Goal: Task Accomplishment & Management: Manage account settings

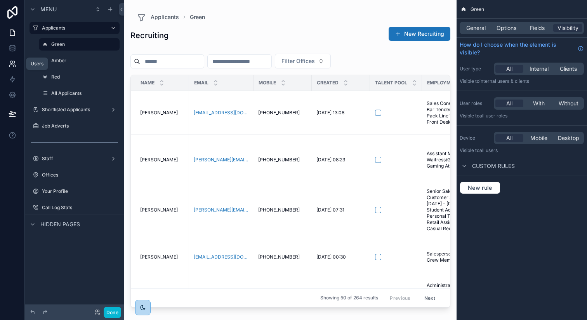
click at [8, 67] on link at bounding box center [12, 64] width 24 height 16
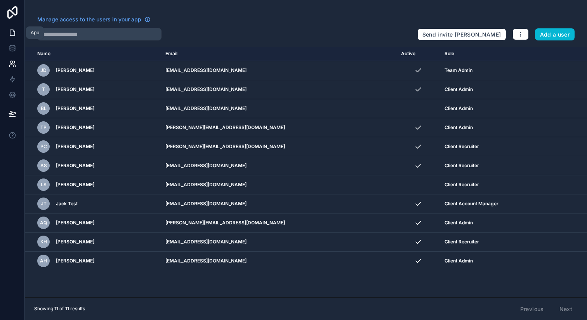
click at [13, 36] on icon at bounding box center [13, 33] width 8 height 8
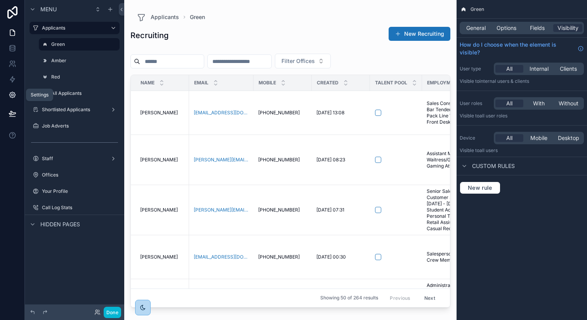
click at [11, 96] on icon at bounding box center [13, 95] width 8 height 8
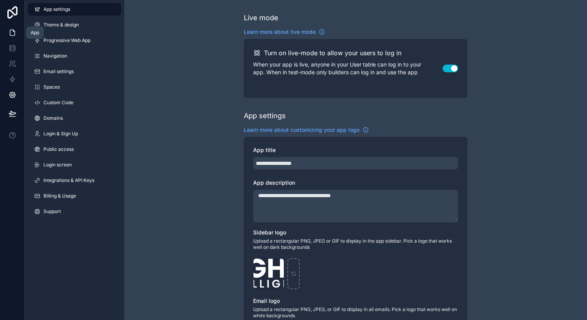
click at [15, 28] on link at bounding box center [12, 33] width 24 height 16
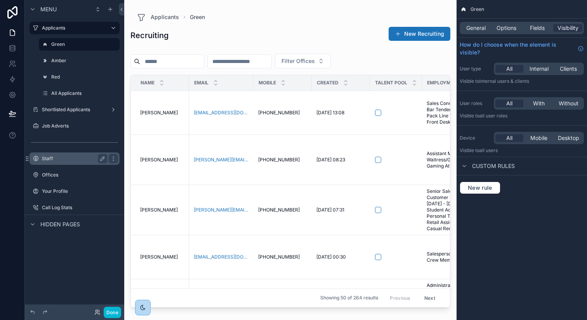
click at [59, 159] on label "Staff" at bounding box center [73, 158] width 62 height 6
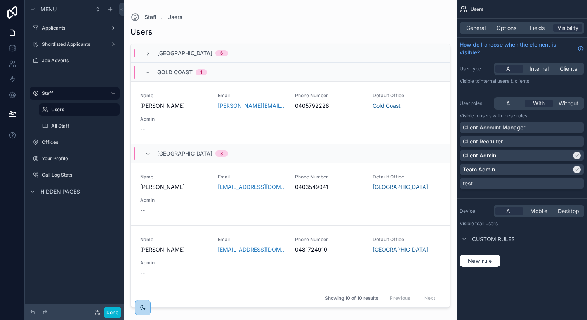
click at [168, 185] on div "scrollable content" at bounding box center [290, 155] width 333 height 310
click at [168, 186] on span "[PERSON_NAME]" at bounding box center [174, 187] width 68 height 8
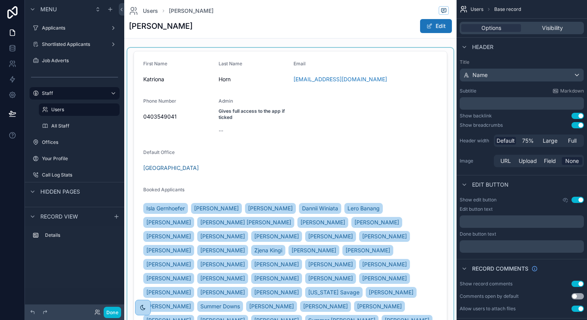
click at [276, 154] on div "scrollable content" at bounding box center [290, 237] width 326 height 378
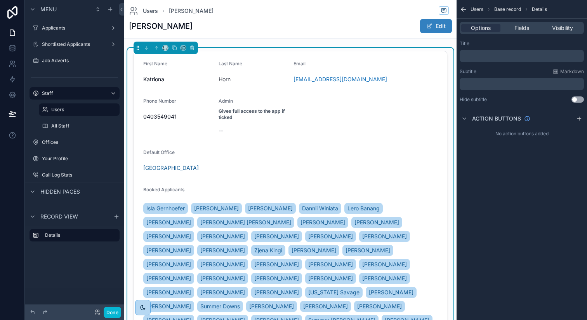
click at [430, 26] on span "scrollable content" at bounding box center [430, 26] width 6 height 6
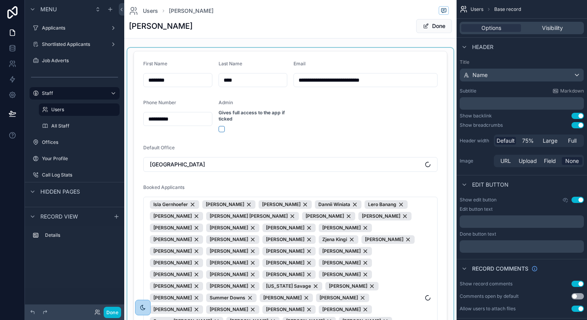
click at [220, 127] on div "scrollable content" at bounding box center [290, 230] width 326 height 364
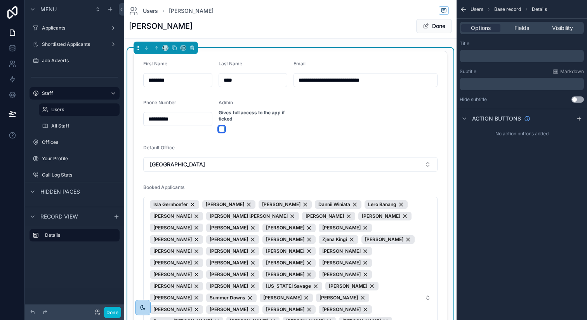
click at [220, 127] on button "scrollable content" at bounding box center [222, 129] width 6 height 6
click at [109, 315] on button "Done" at bounding box center [112, 312] width 17 height 11
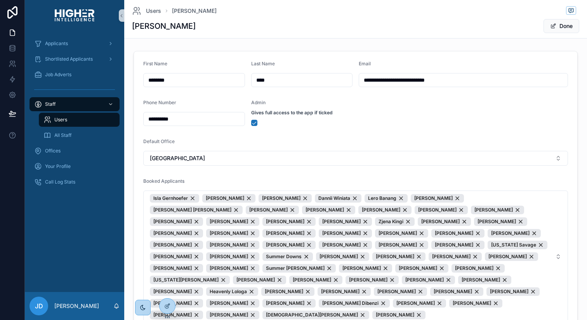
click at [81, 210] on div "Applicants Shortlisted Applicants Job Adverts Staff Users All Staff Offices You…" at bounding box center [74, 161] width 99 height 261
click at [558, 28] on button "Done" at bounding box center [562, 26] width 36 height 14
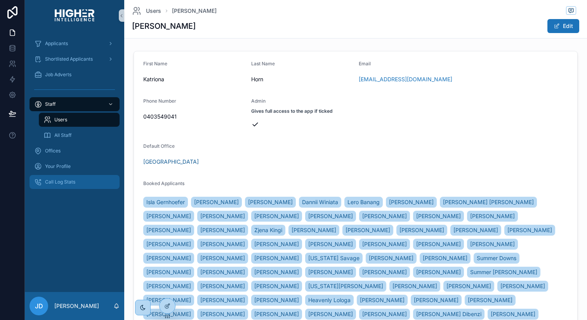
click at [59, 180] on span "Call Log Stats" at bounding box center [60, 182] width 30 height 6
